Goal: Browse casually: Explore the website without a specific task or goal

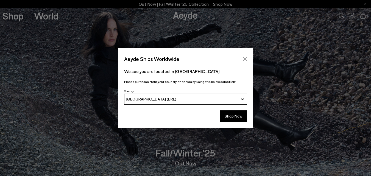
click at [247, 59] on icon "Close" at bounding box center [245, 59] width 4 height 4
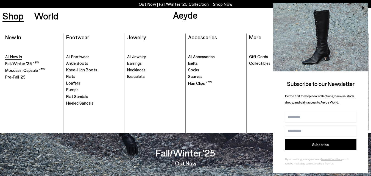
click at [11, 58] on span "All New In" at bounding box center [13, 56] width 17 height 5
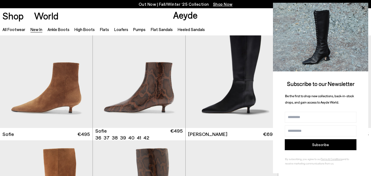
scroll to position [1703, 0]
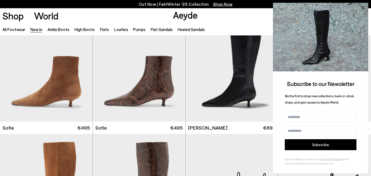
click at [362, 9] on icon at bounding box center [363, 8] width 3 height 3
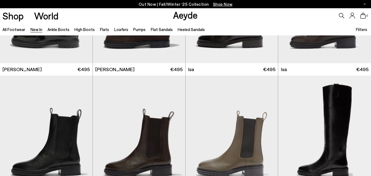
scroll to position [2581, 0]
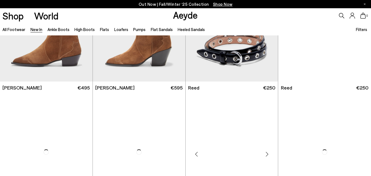
scroll to position [3185, 0]
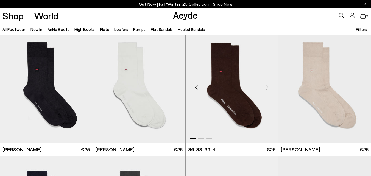
scroll to position [3790, 0]
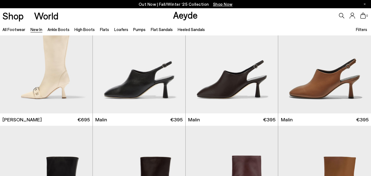
scroll to position [4723, 0]
